Goal: Transaction & Acquisition: Download file/media

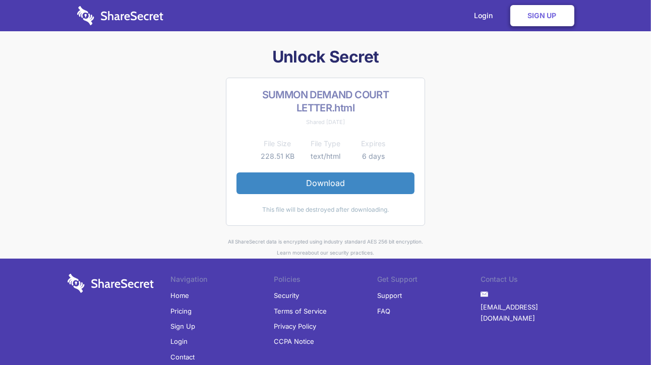
click at [343, 182] on link "Download" at bounding box center [325, 182] width 178 height 21
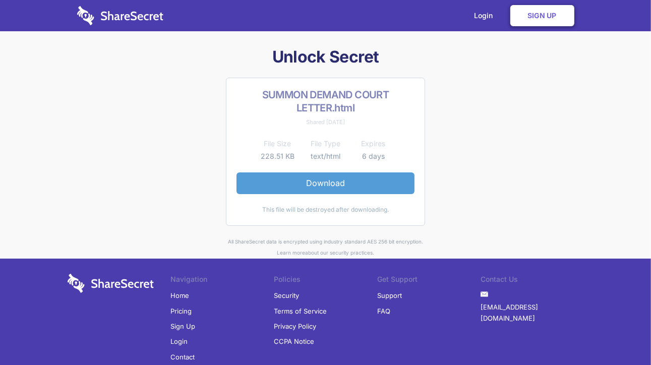
click at [319, 181] on link "Download" at bounding box center [325, 182] width 178 height 21
